Goal: Task Accomplishment & Management: Manage account settings

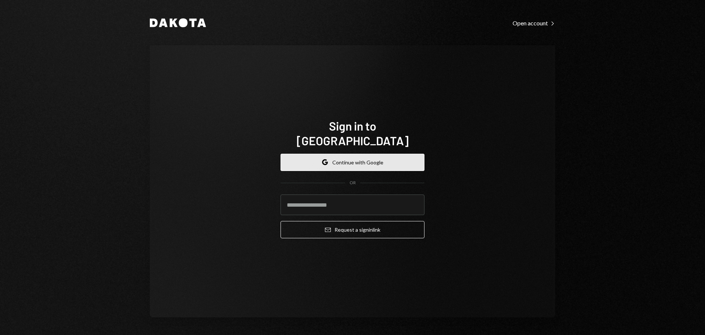
click at [381, 153] on button "Google Continue with Google" at bounding box center [353, 161] width 144 height 17
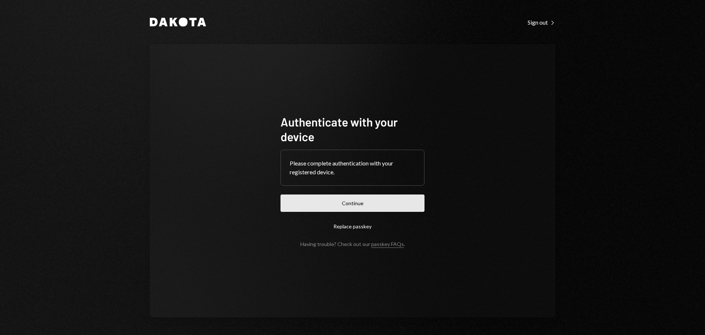
click at [360, 204] on button "Continue" at bounding box center [353, 202] width 144 height 17
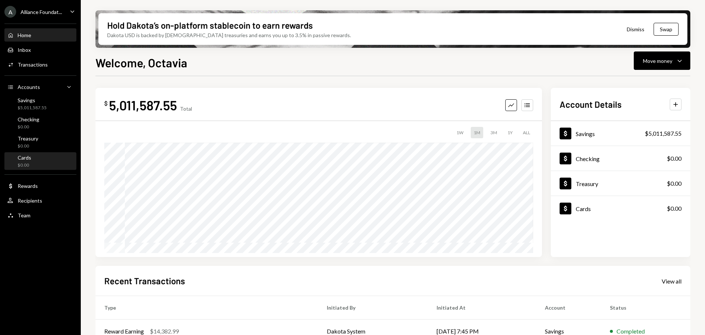
click at [47, 158] on div "Cards $0.00" at bounding box center [40, 161] width 66 height 14
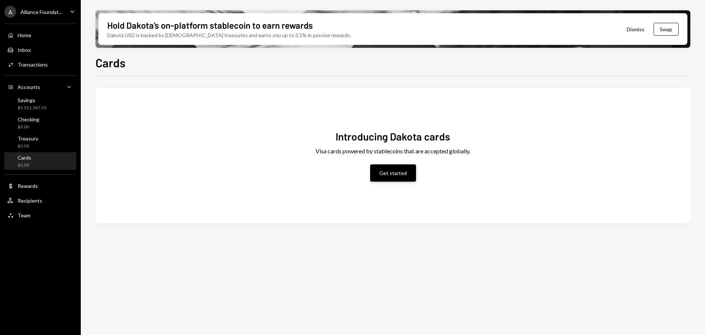
click at [397, 169] on button "Get started" at bounding box center [393, 172] width 46 height 17
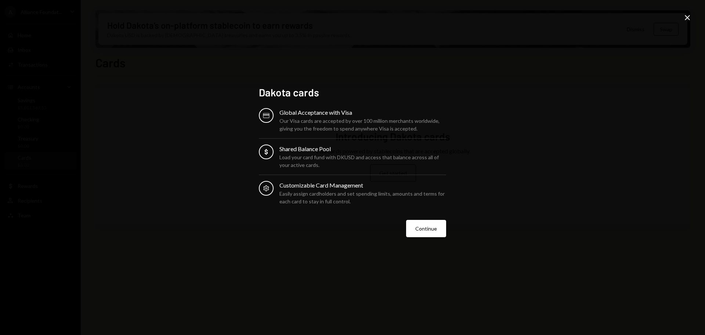
click at [429, 230] on button "Continue" at bounding box center [426, 228] width 40 height 17
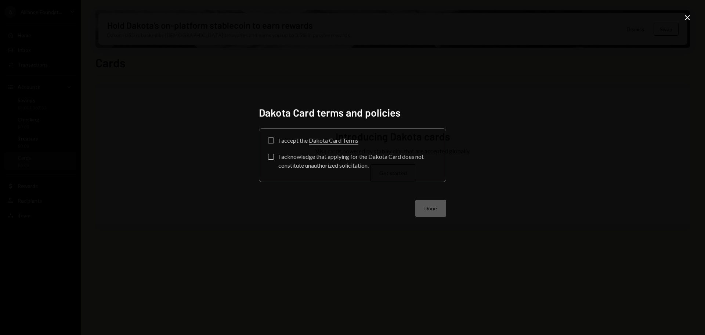
click at [270, 140] on button "I accept the Dakota Card Terms" at bounding box center [271, 140] width 6 height 6
click at [272, 155] on button "I acknowledge that applying for the Dakota Card does not constitute unauthorize…" at bounding box center [271, 156] width 6 height 6
click at [433, 205] on button "Done" at bounding box center [430, 207] width 31 height 17
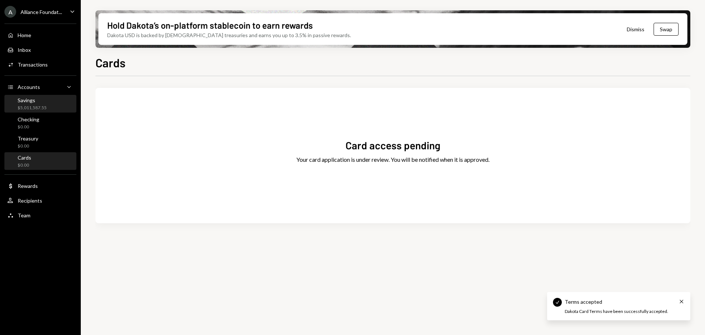
click at [32, 106] on div "$5,011,587.55" at bounding box center [32, 108] width 29 height 6
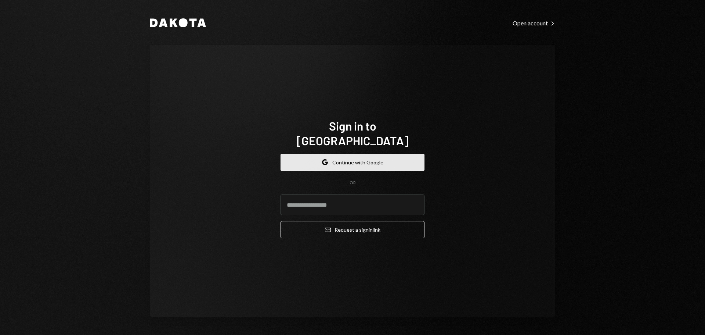
click at [349, 156] on button "Google Continue with Google" at bounding box center [353, 161] width 144 height 17
